Goal: Transaction & Acquisition: Book appointment/travel/reservation

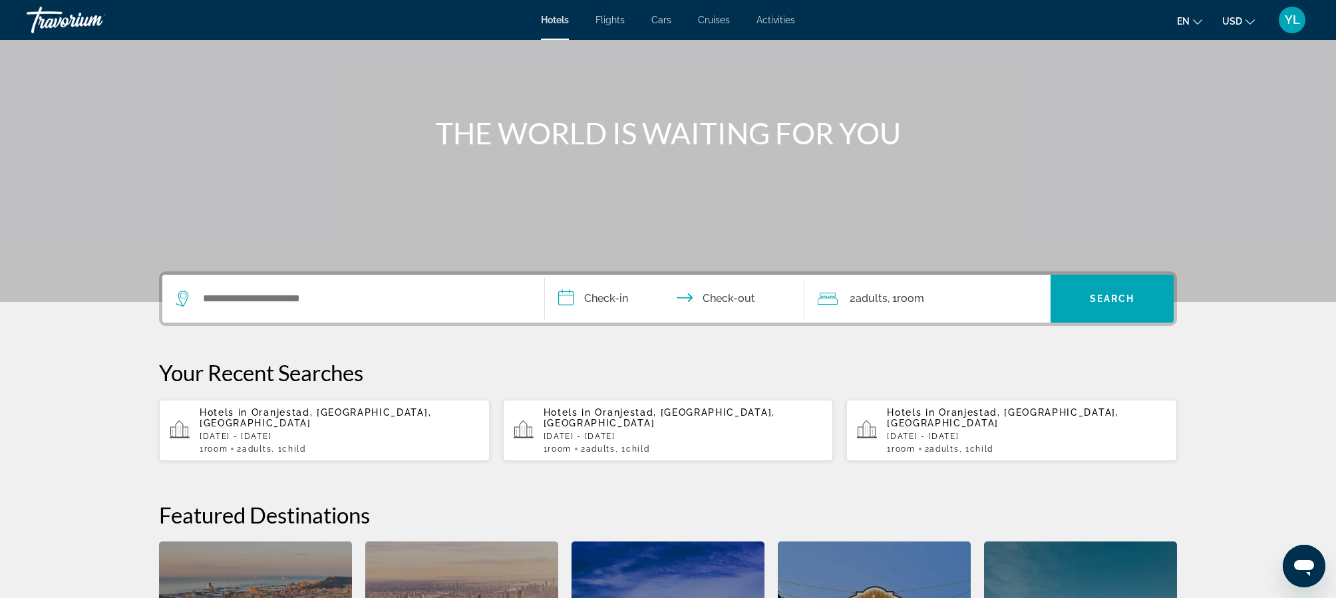
scroll to position [147, 0]
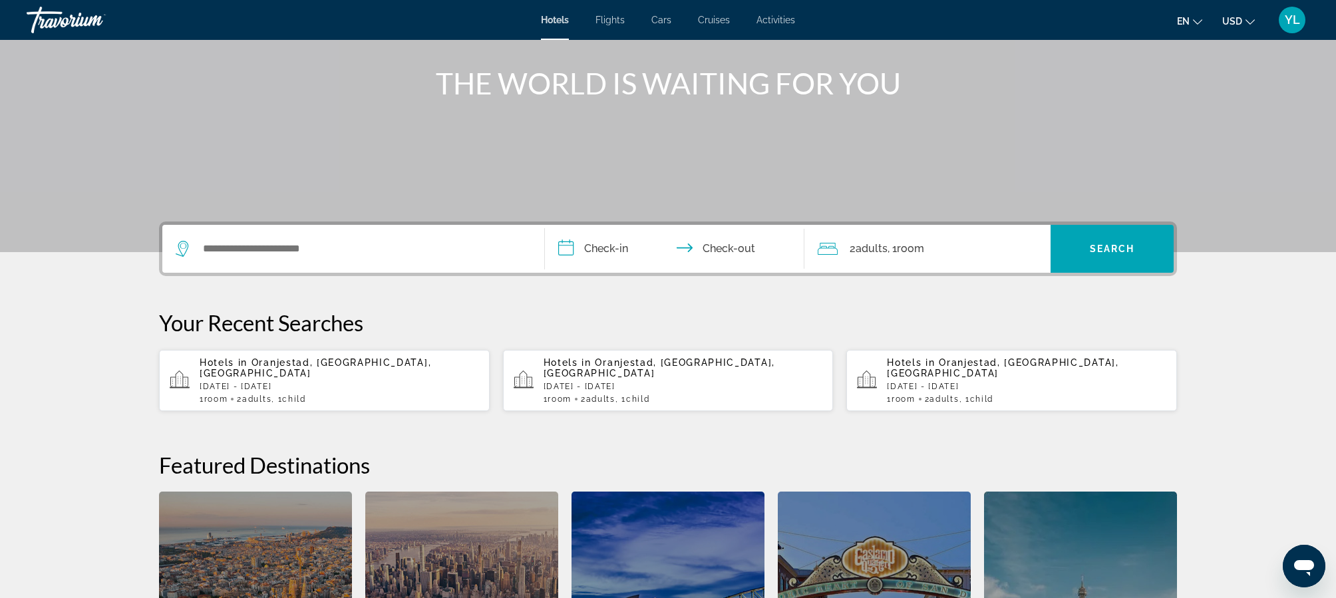
click at [276, 365] on span "Oranjestad, [GEOGRAPHIC_DATA], [GEOGRAPHIC_DATA]" at bounding box center [316, 367] width 232 height 21
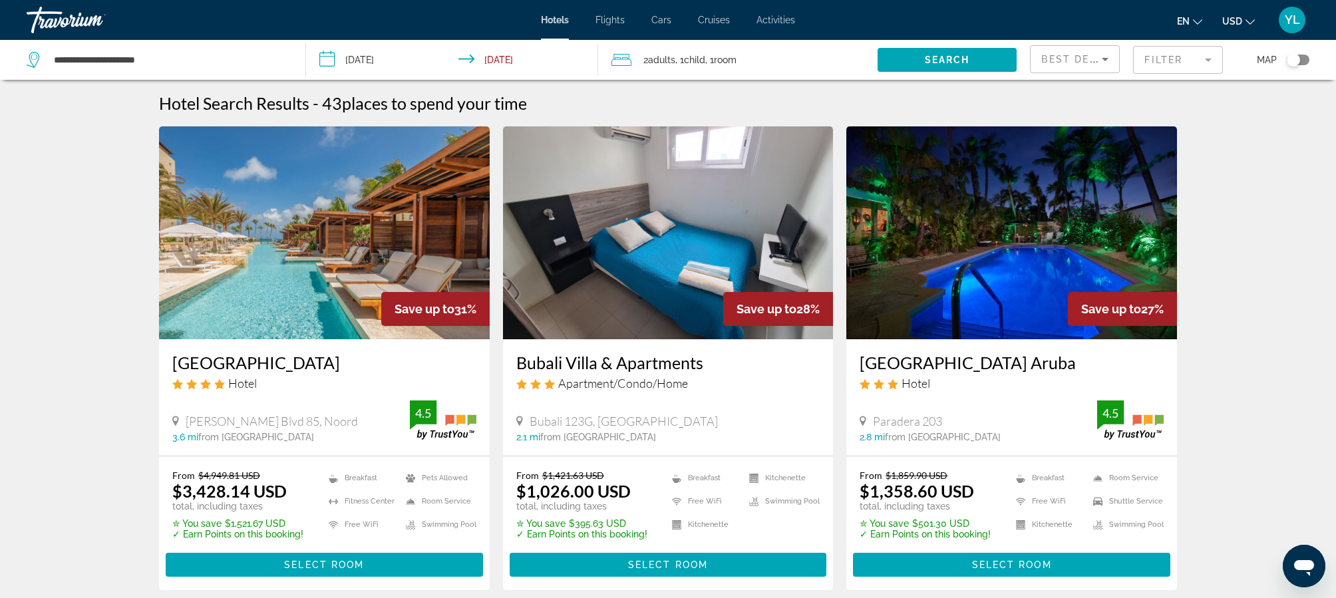
click at [332, 59] on input "**********" at bounding box center [455, 62] width 298 height 44
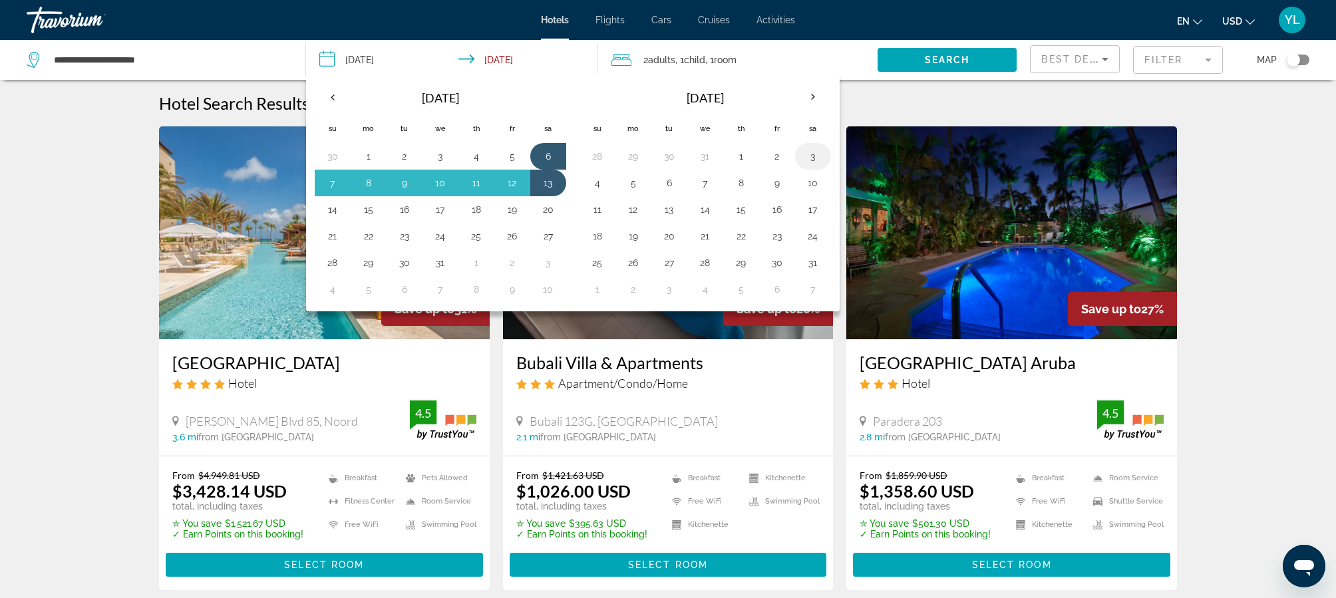
click at [816, 155] on button "3" at bounding box center [812, 156] width 21 height 19
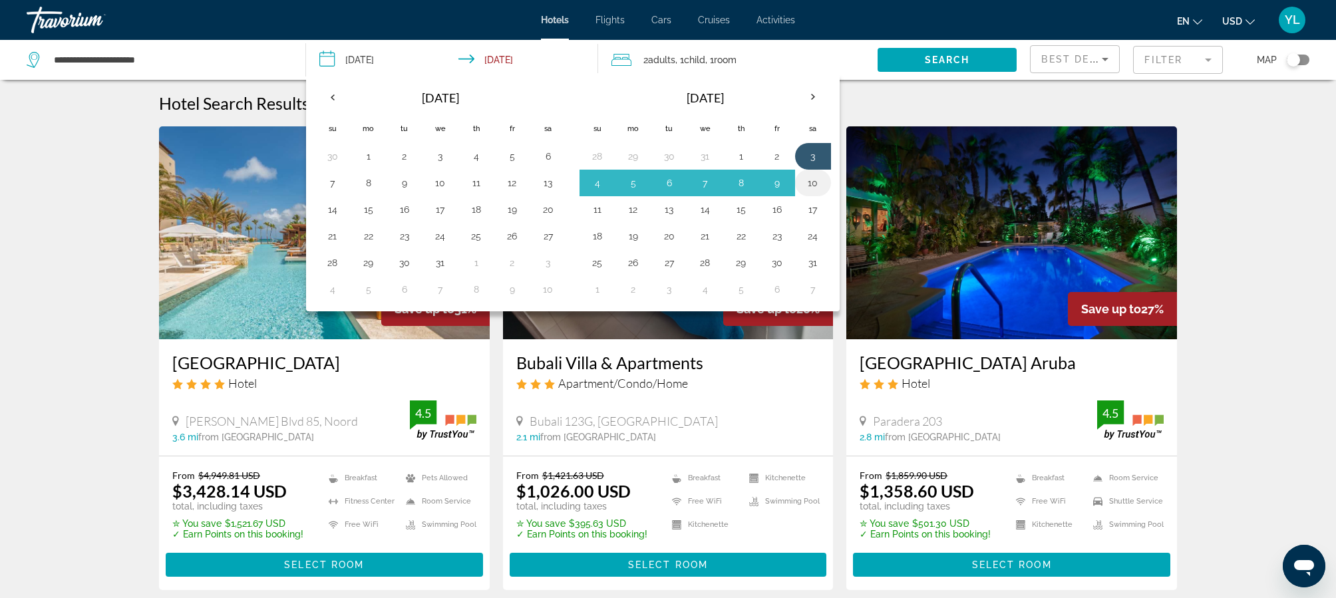
click at [812, 181] on button "10" at bounding box center [812, 183] width 21 height 19
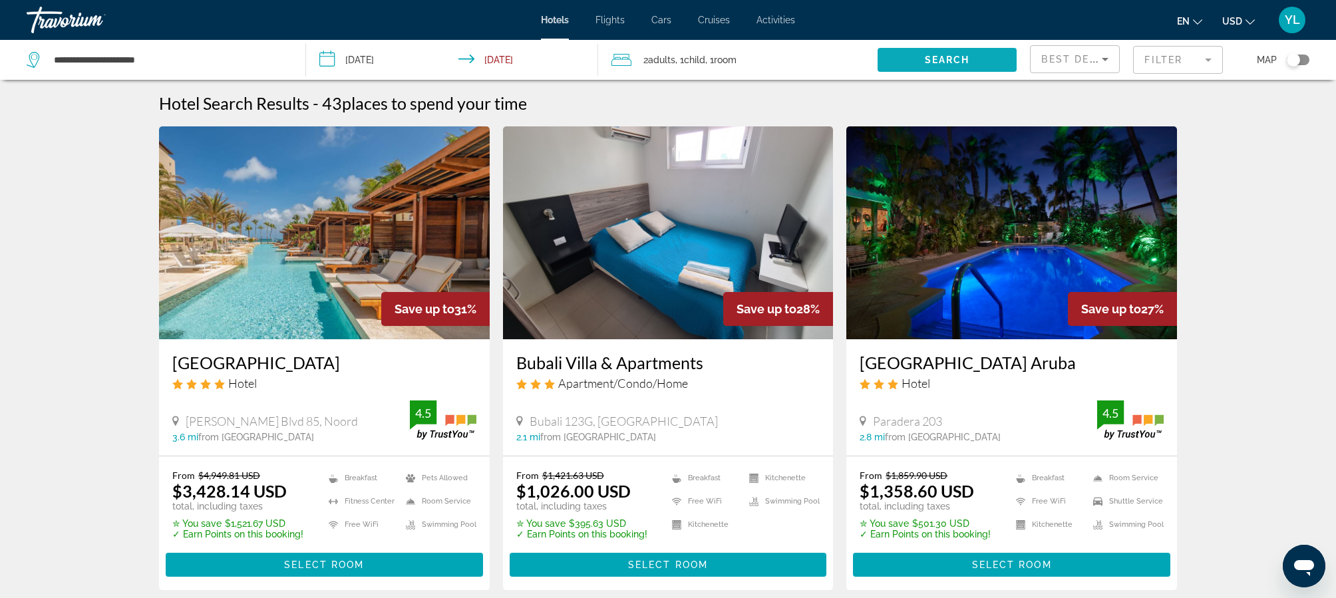
click at [921, 62] on span "Search widget" at bounding box center [948, 60] width 140 height 32
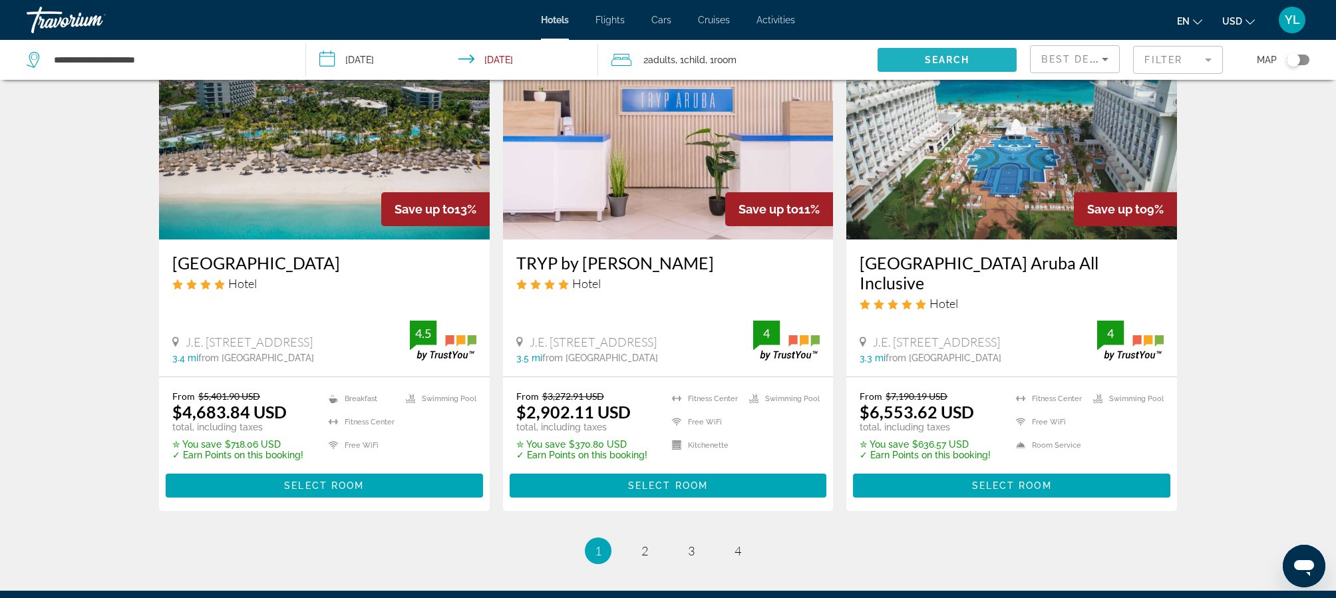
scroll to position [1588, 0]
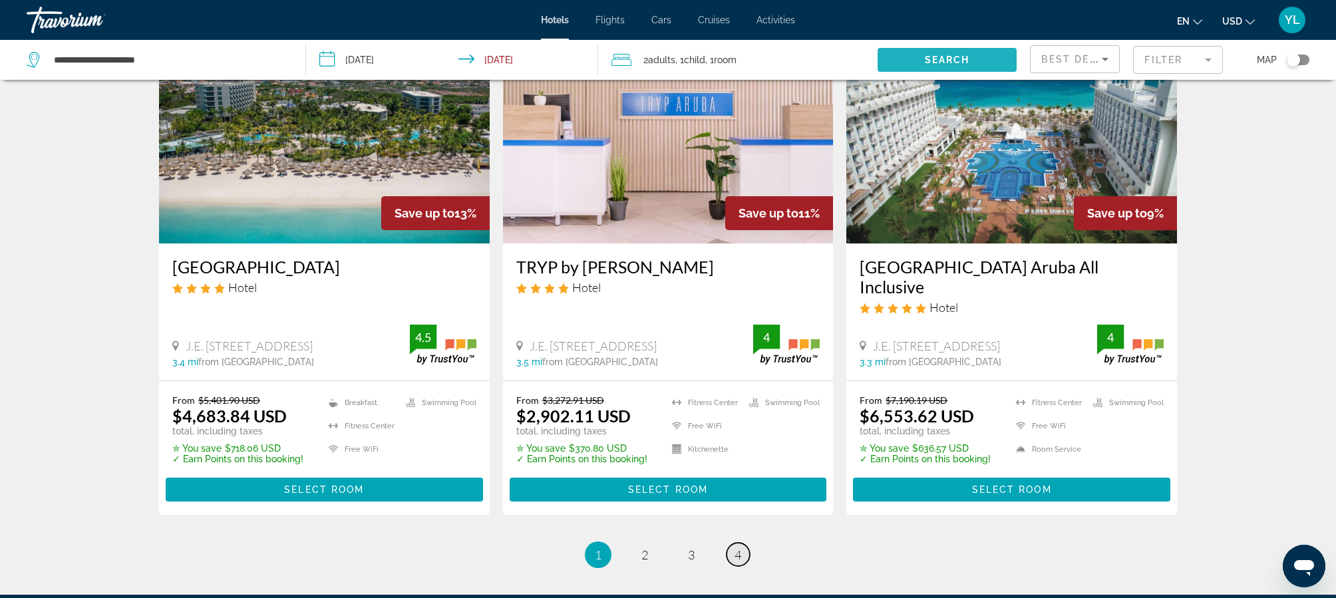
click at [741, 548] on span "4" at bounding box center [738, 555] width 7 height 15
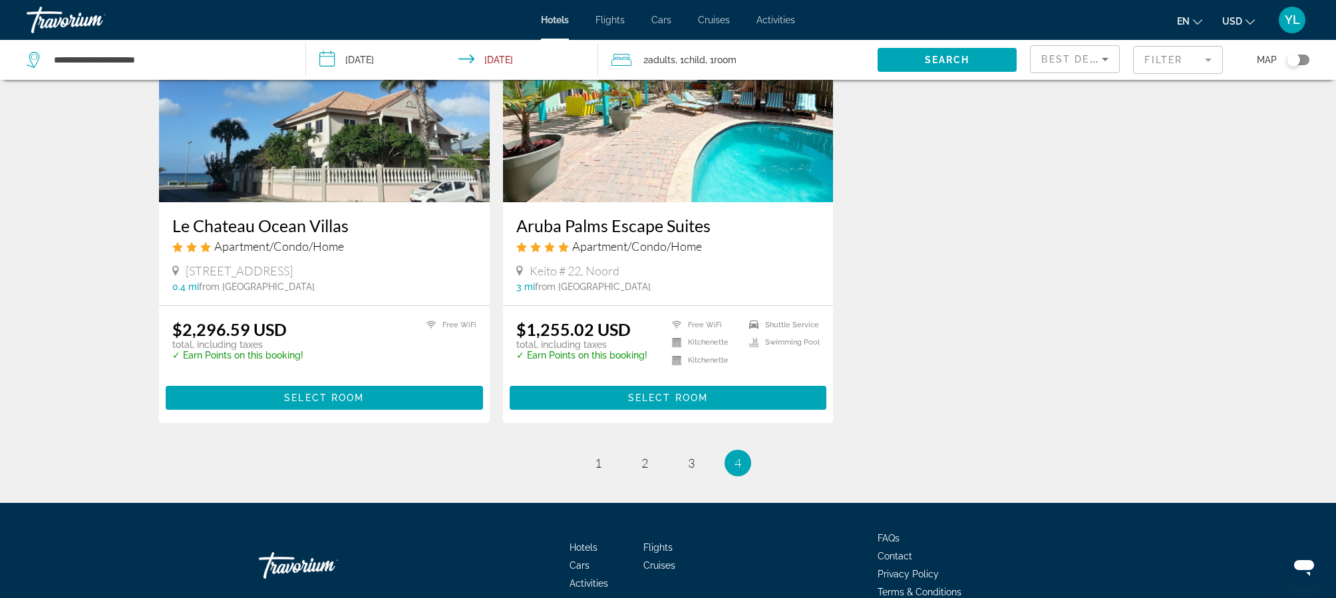
scroll to position [149, 0]
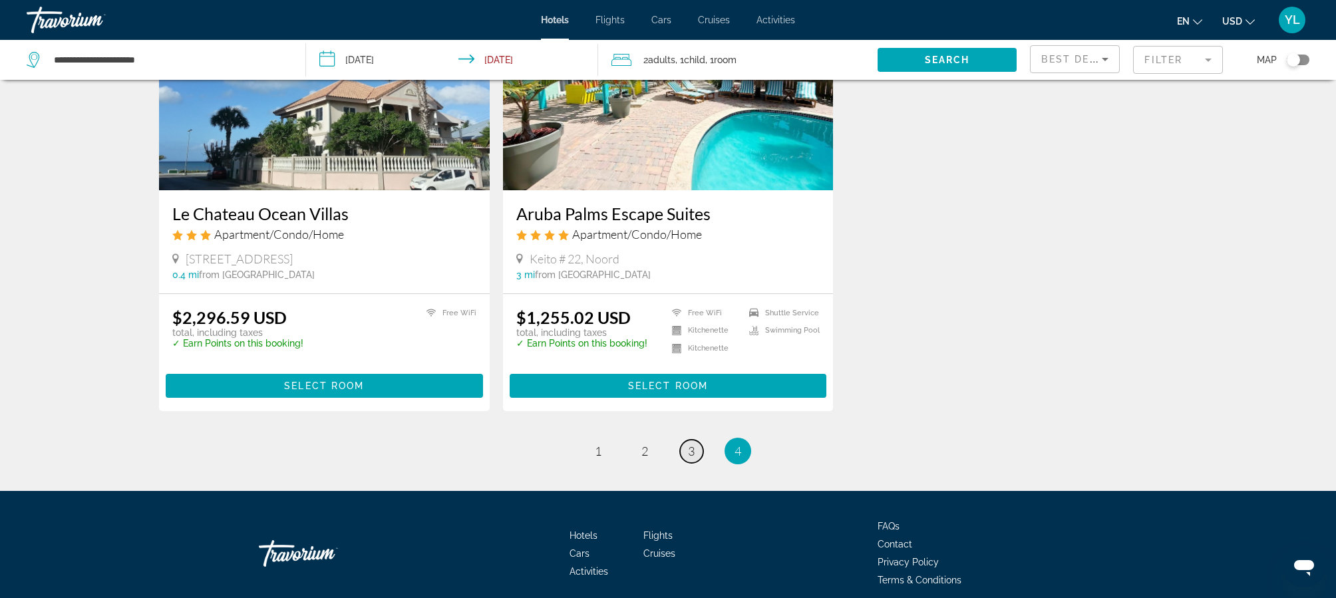
click at [690, 451] on span "3" at bounding box center [691, 451] width 7 height 15
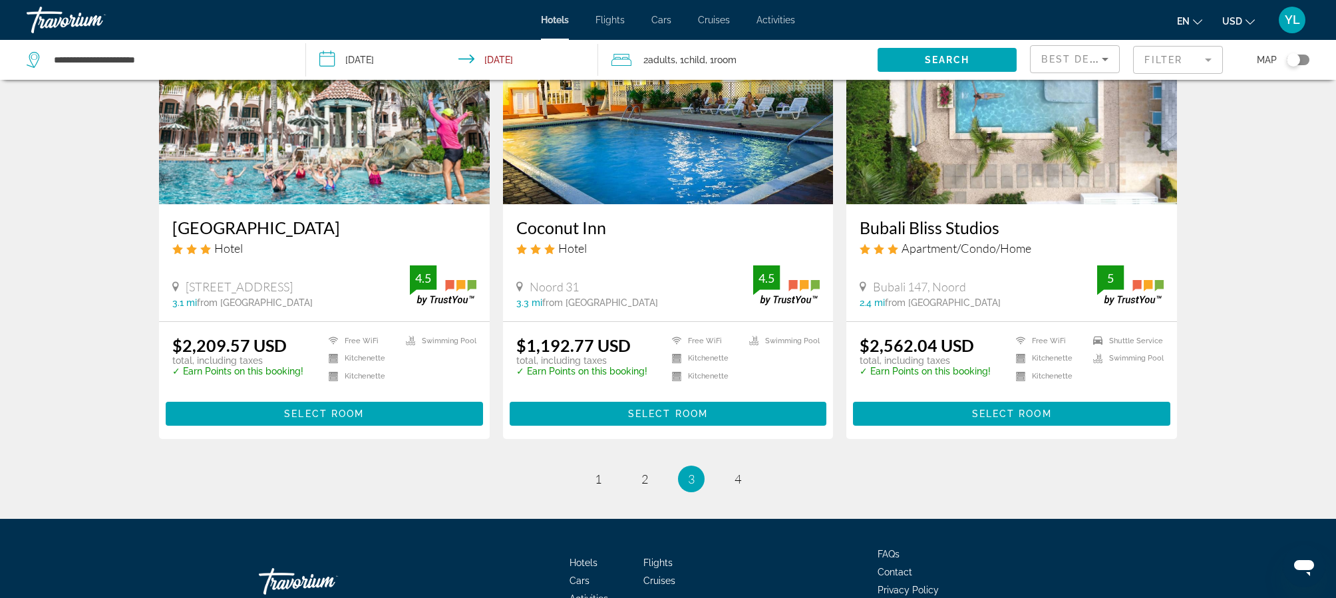
scroll to position [1581, 0]
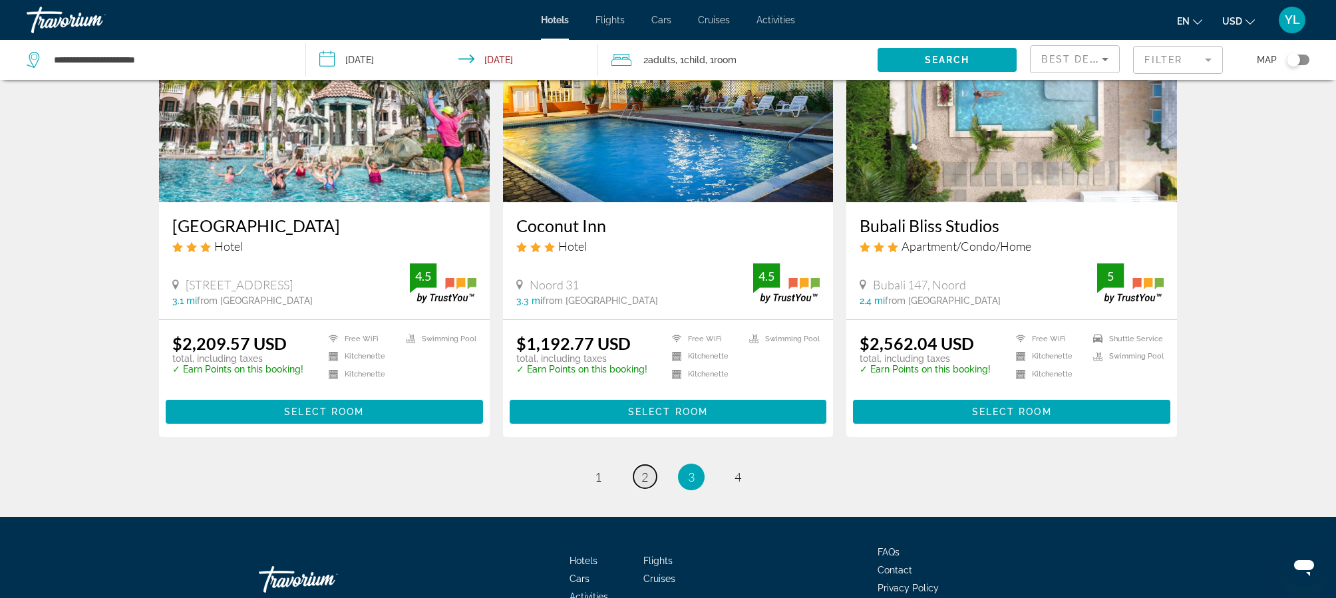
click at [642, 470] on span "2" at bounding box center [644, 477] width 7 height 15
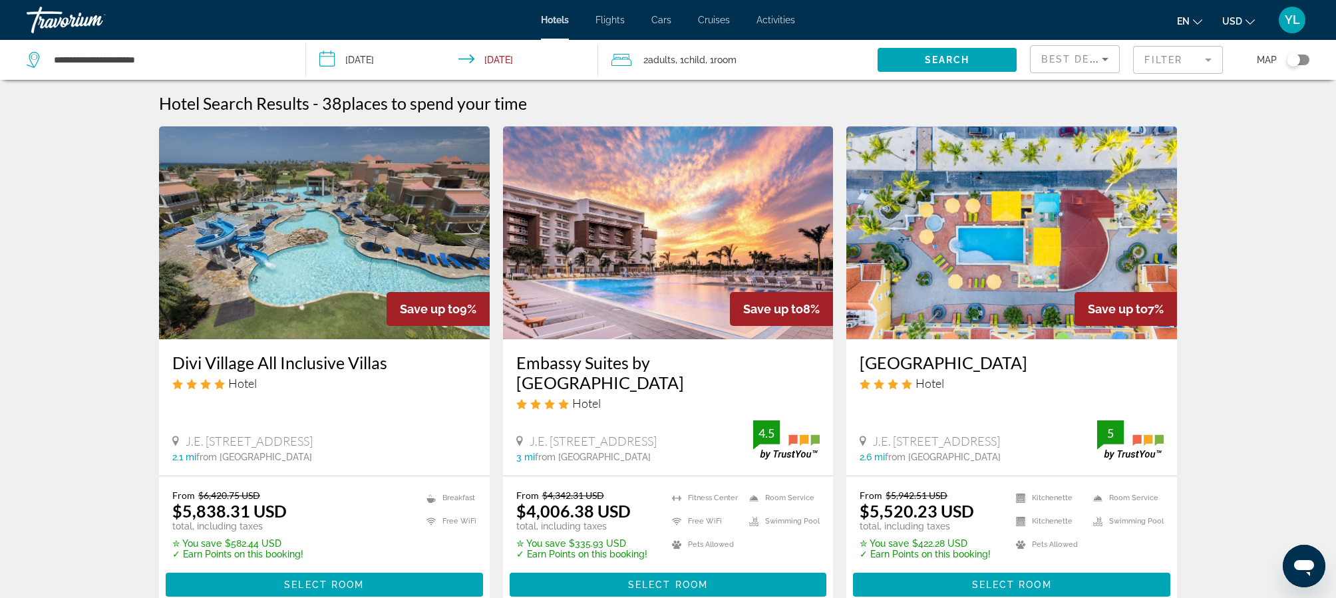
click at [331, 64] on input "**********" at bounding box center [455, 62] width 298 height 44
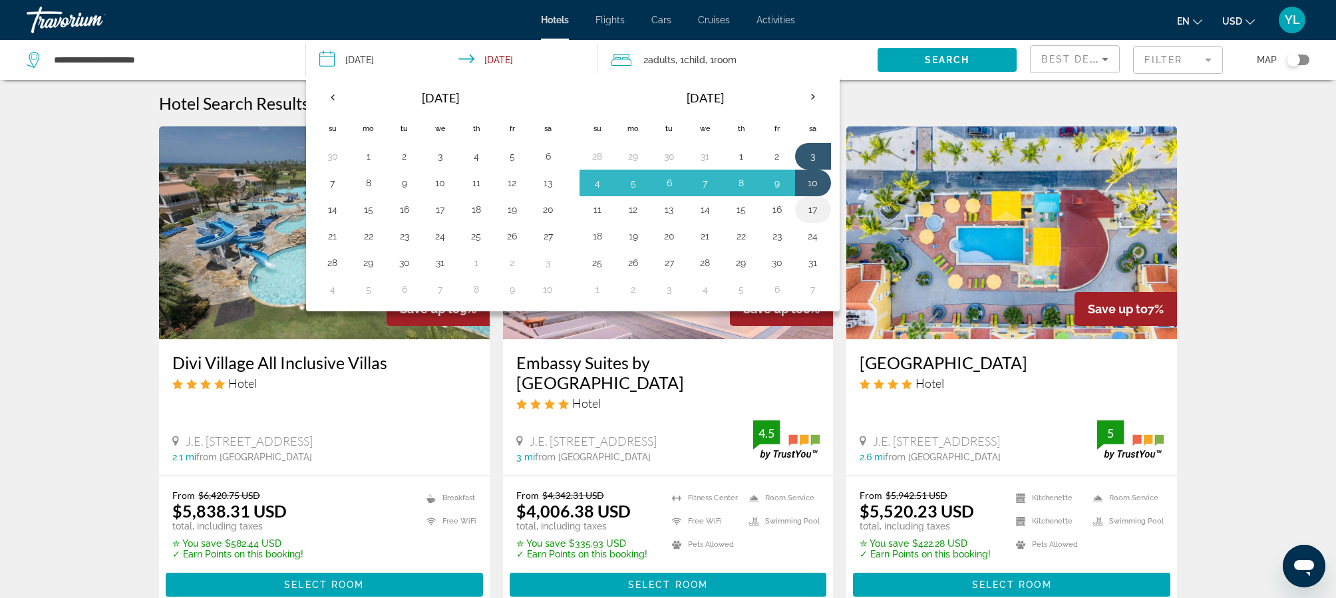
click at [812, 213] on button "17" at bounding box center [812, 209] width 21 height 19
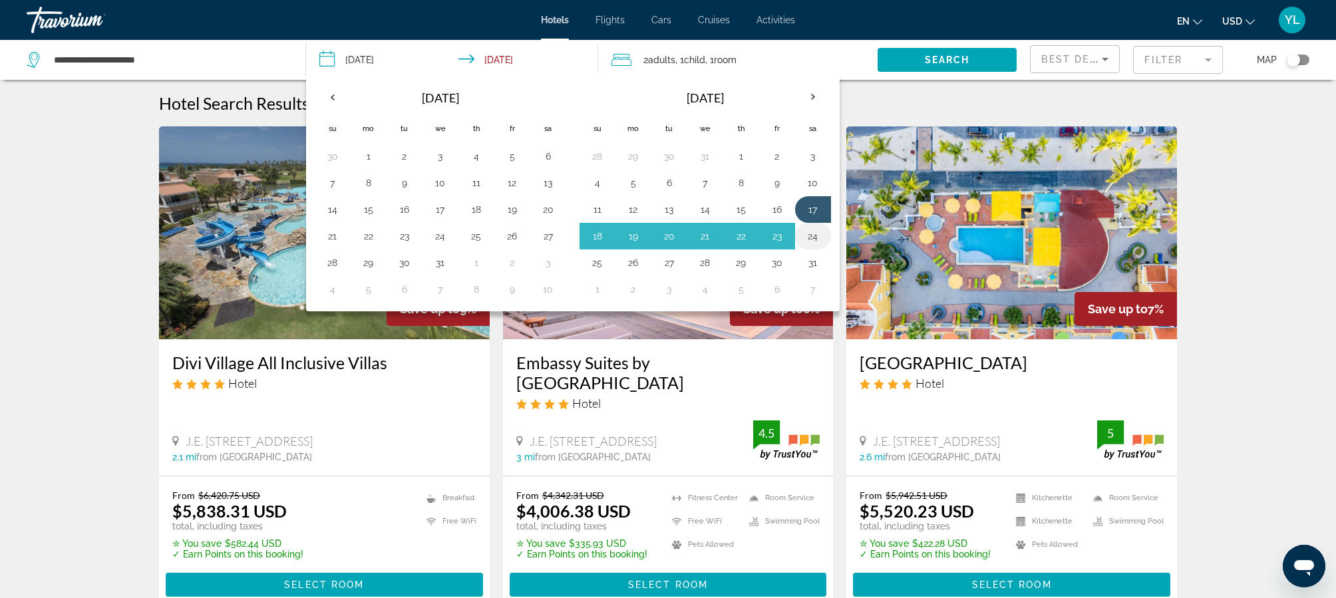
click at [814, 236] on button "24" at bounding box center [812, 236] width 21 height 19
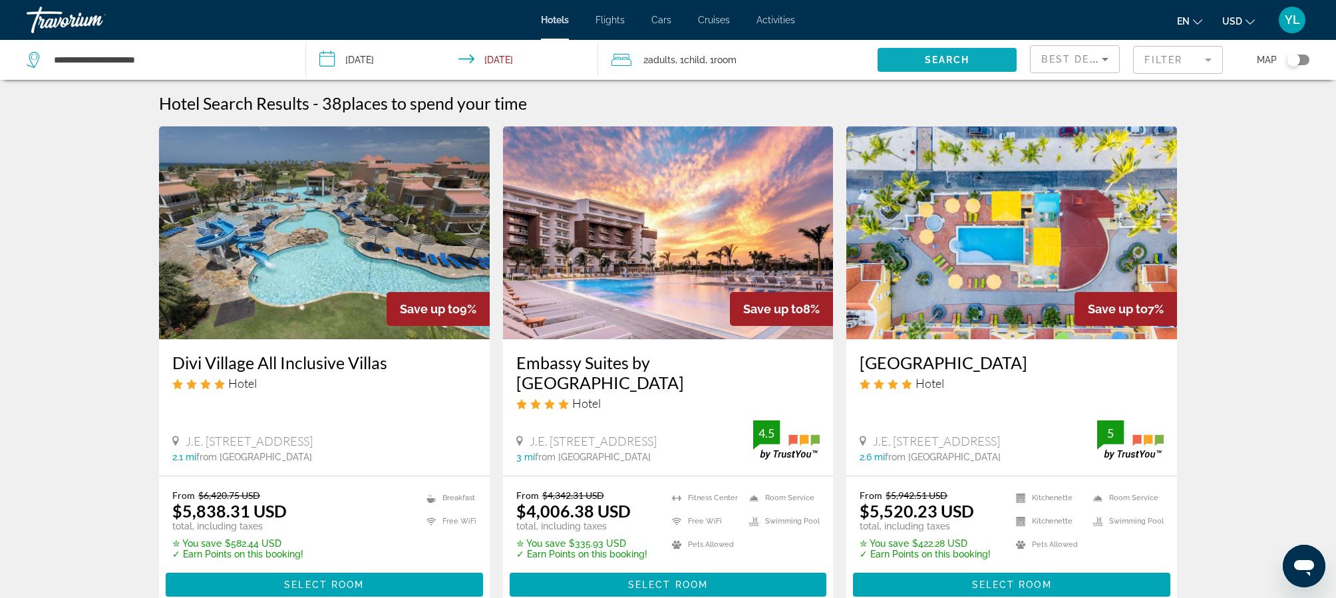
click at [937, 61] on span "Search" at bounding box center [947, 60] width 45 height 11
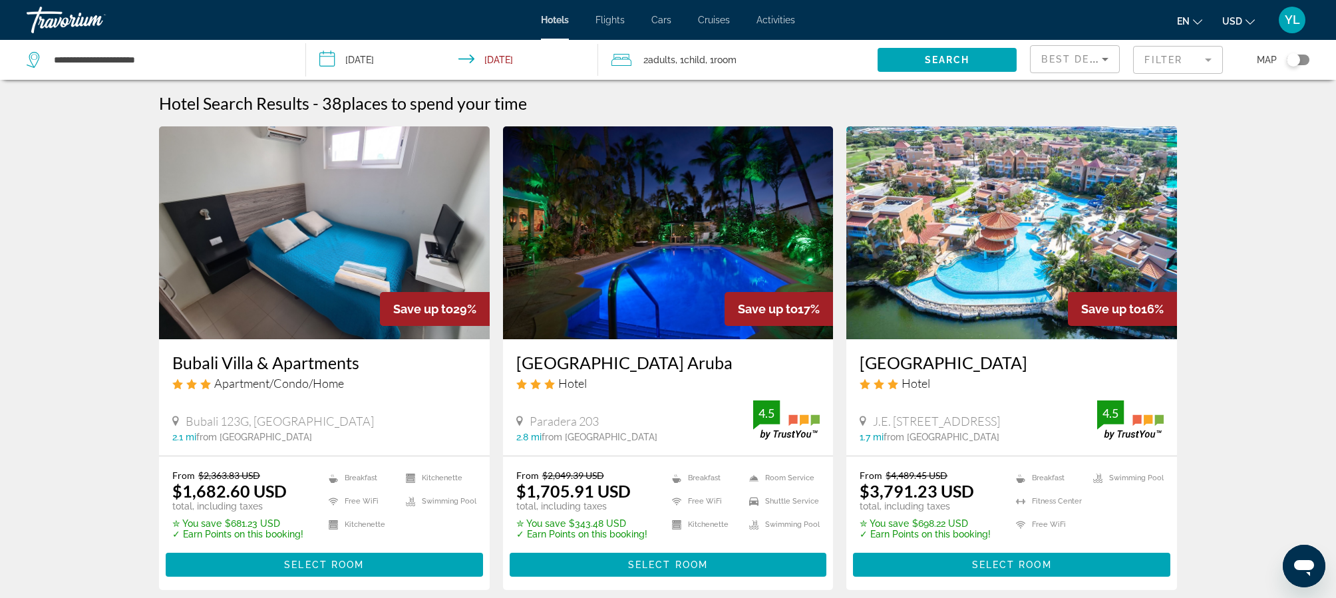
click at [331, 59] on input "**********" at bounding box center [455, 62] width 298 height 44
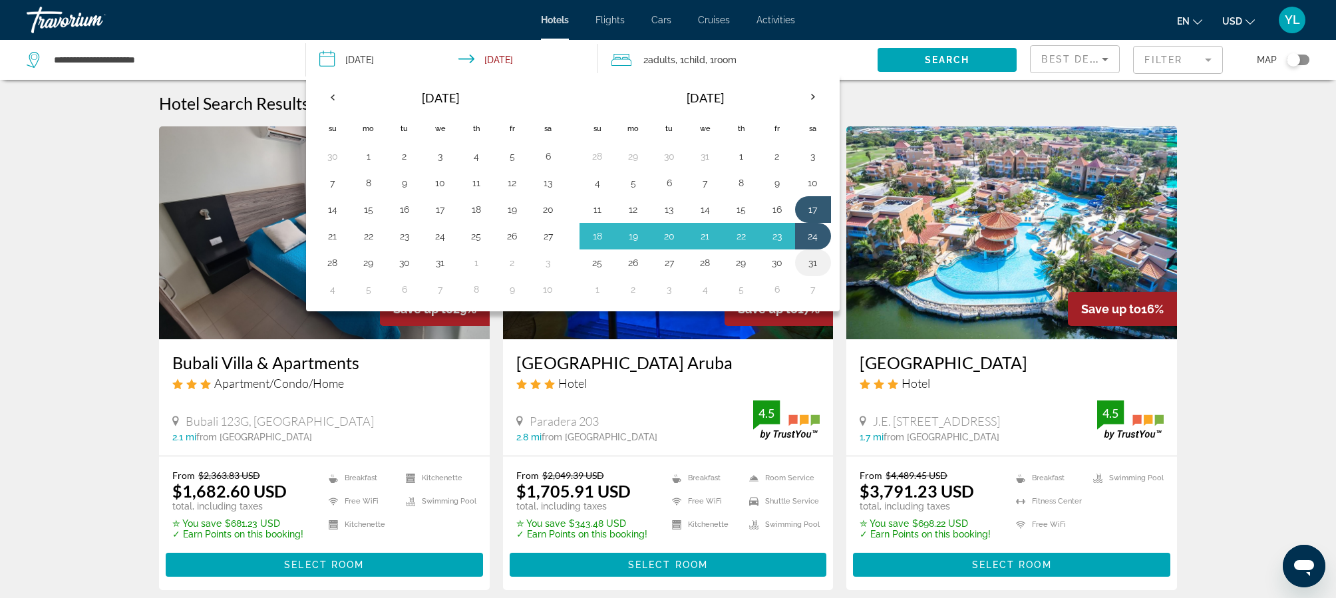
click at [814, 263] on button "31" at bounding box center [812, 263] width 21 height 19
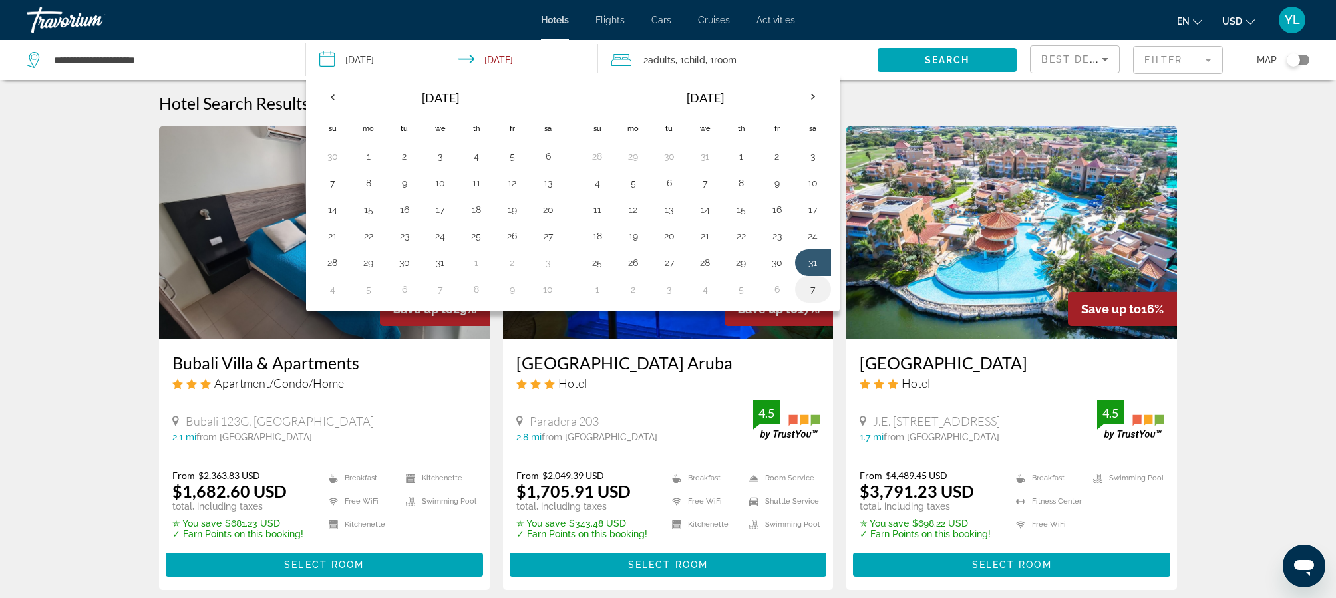
click at [816, 292] on button "7" at bounding box center [812, 289] width 21 height 19
type input "**********"
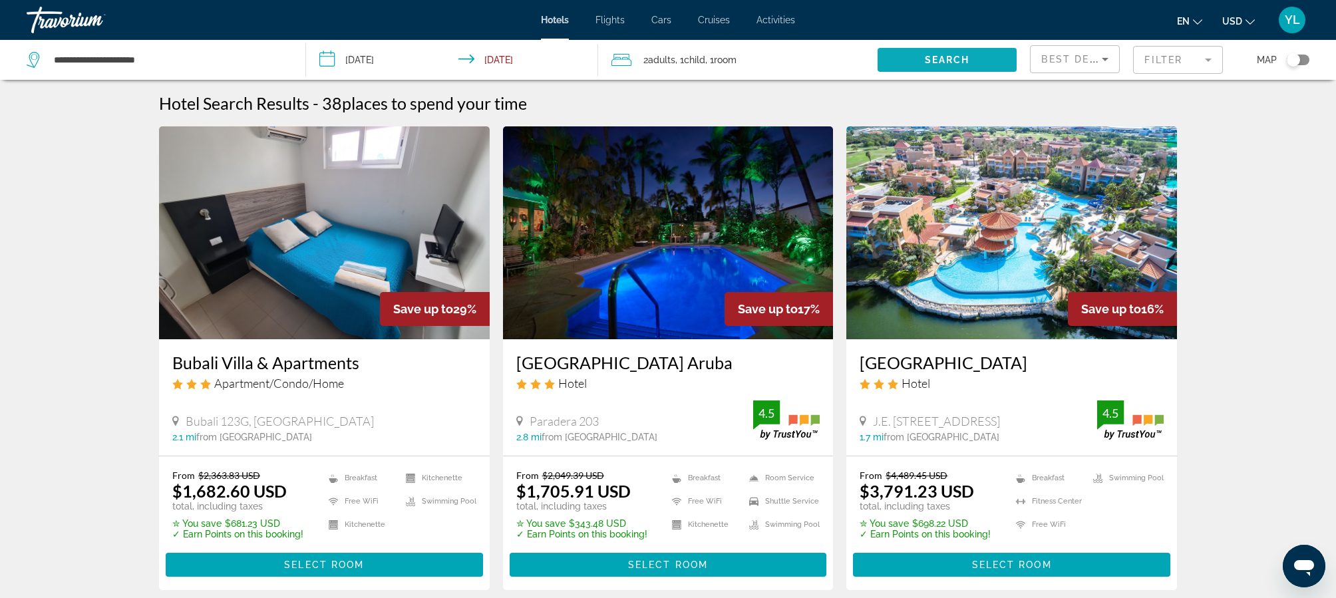
click at [944, 58] on span "Search" at bounding box center [947, 60] width 45 height 11
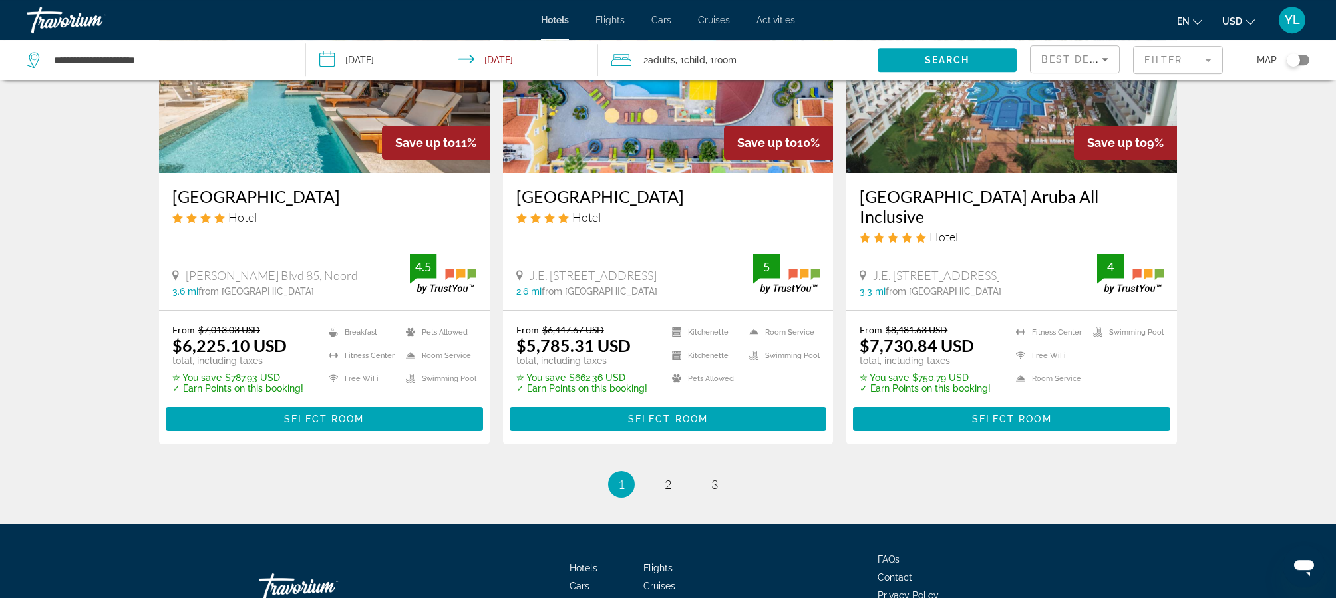
scroll to position [1646, 0]
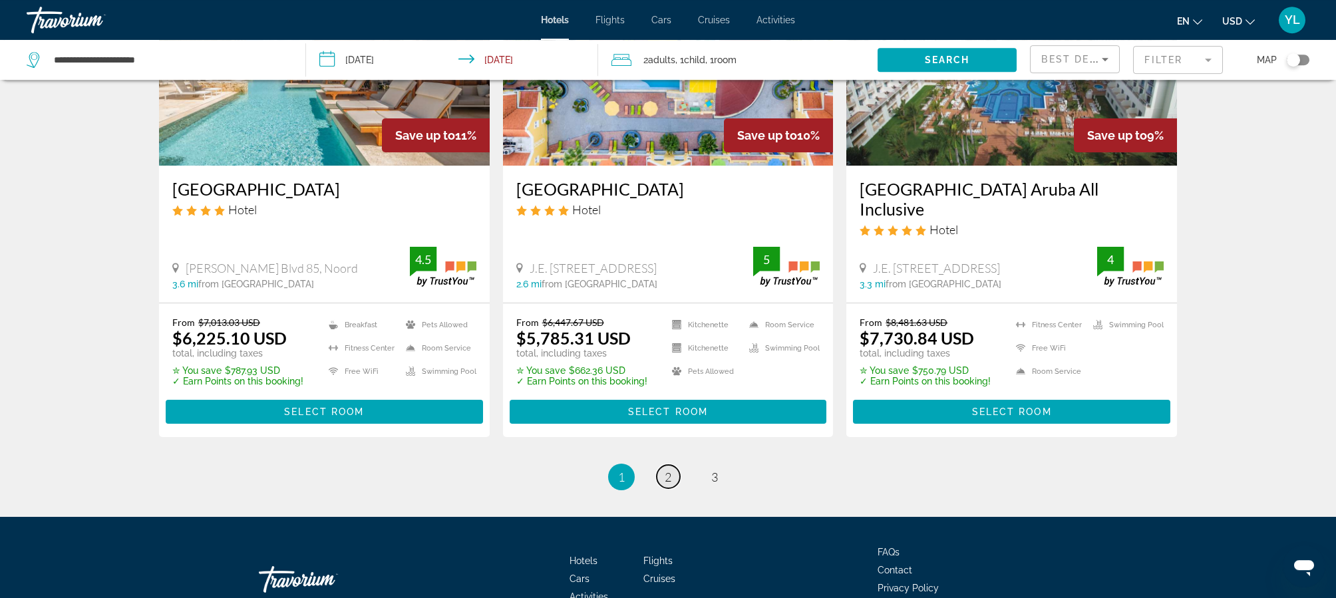
click at [666, 470] on span "2" at bounding box center [668, 477] width 7 height 15
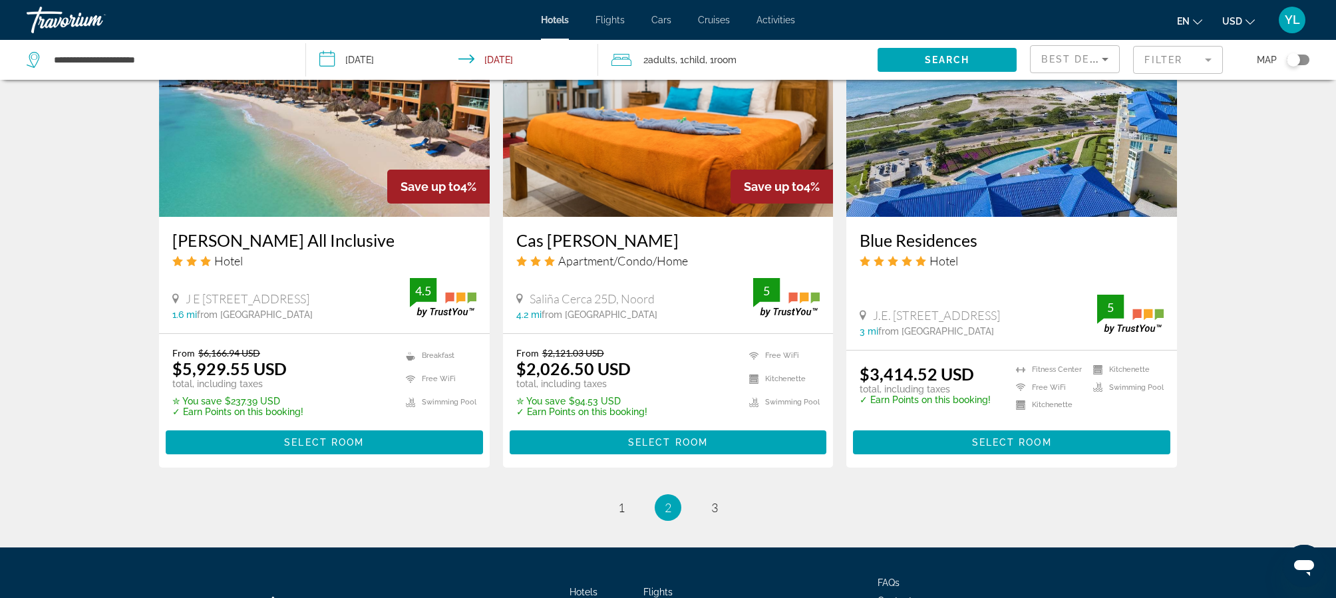
scroll to position [1638, 0]
